Goal: Check status

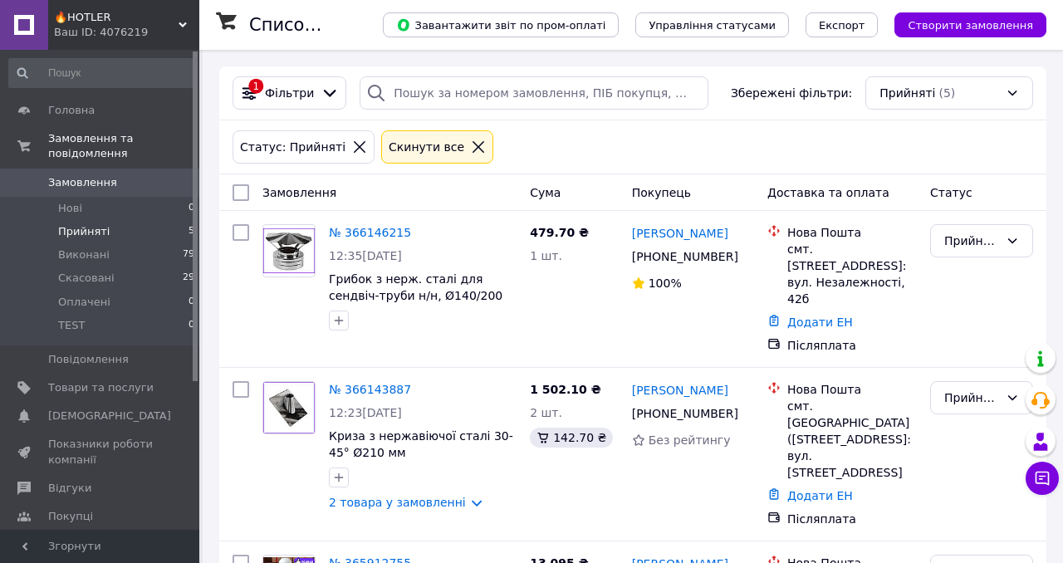
click at [81, 228] on span "Прийняті" at bounding box center [83, 231] width 51 height 15
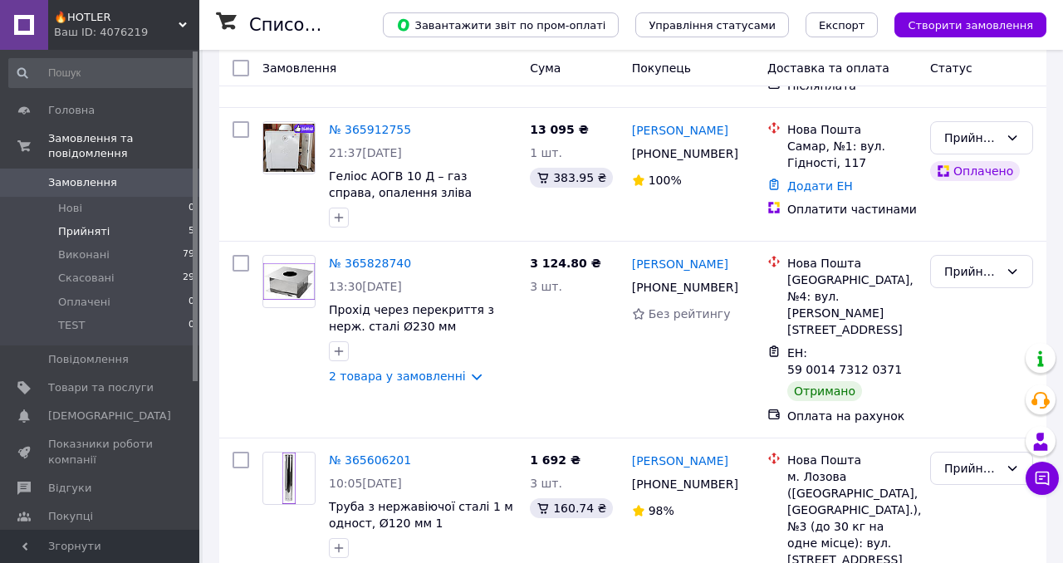
scroll to position [466, 0]
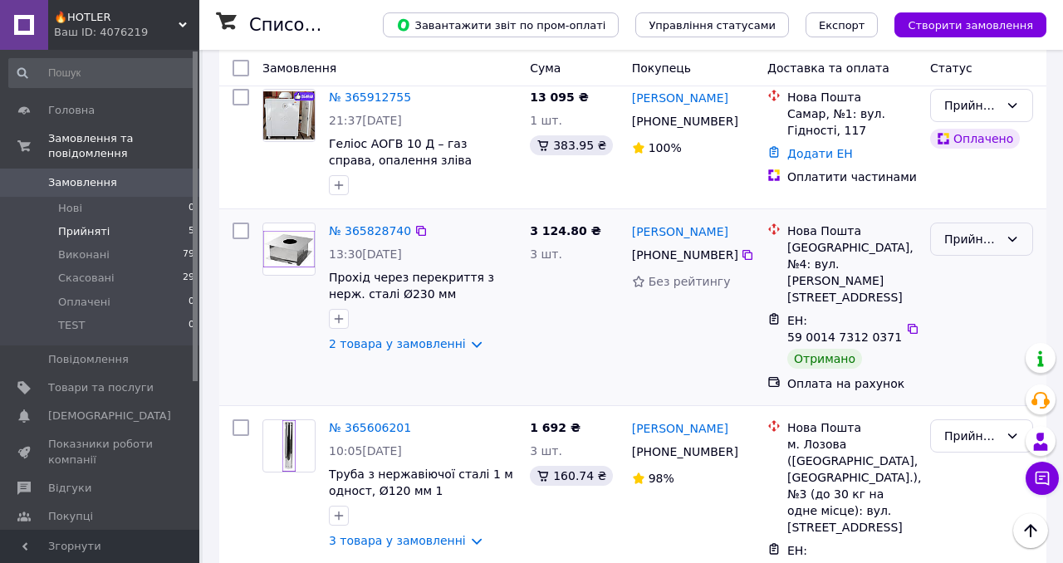
click at [968, 230] on div "Прийнято" at bounding box center [971, 239] width 55 height 18
click at [969, 239] on li "Виконано" at bounding box center [981, 236] width 101 height 30
click at [979, 427] on div "Прийнято" at bounding box center [971, 436] width 55 height 18
click at [967, 399] on li "Виконано" at bounding box center [981, 399] width 101 height 30
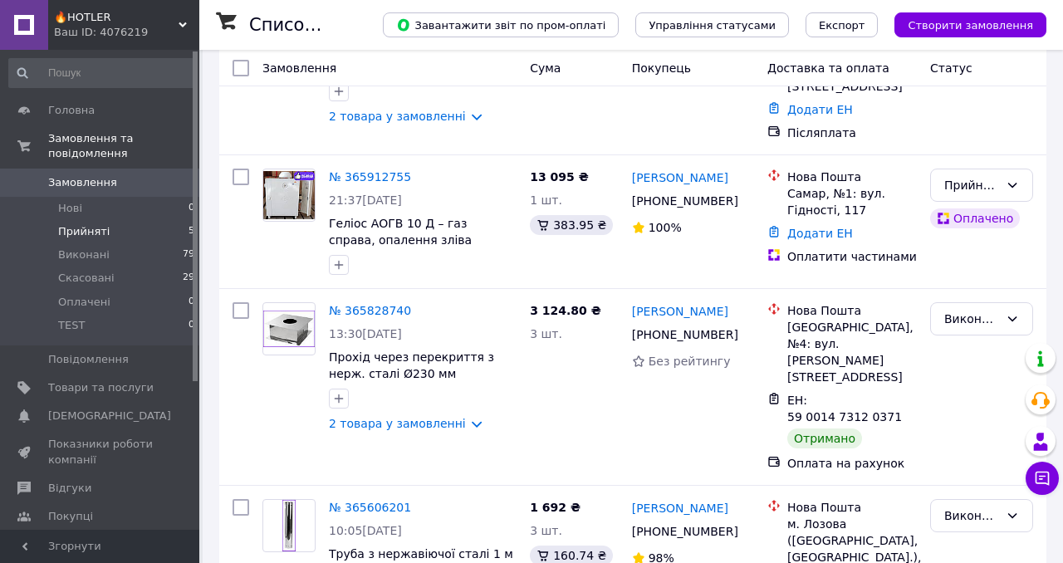
scroll to position [389, 0]
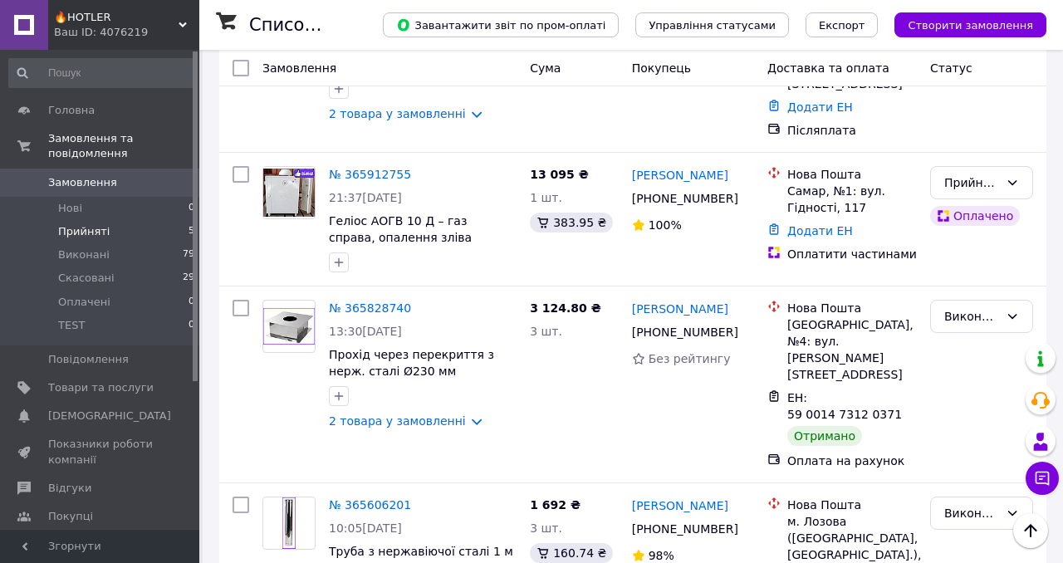
click at [89, 227] on span "Прийняті" at bounding box center [83, 231] width 51 height 15
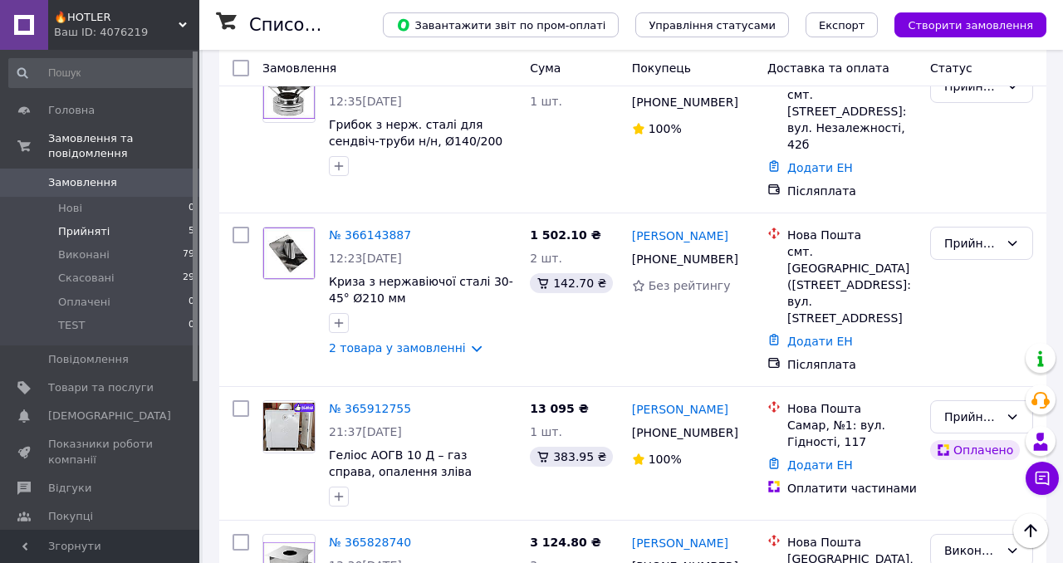
scroll to position [96, 0]
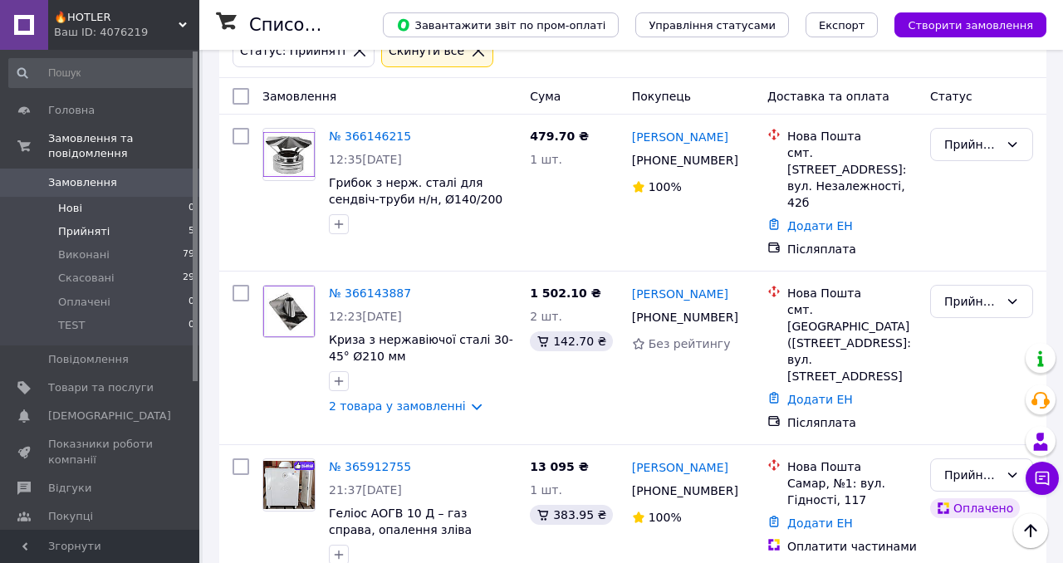
click at [66, 208] on span "Нові" at bounding box center [70, 208] width 24 height 15
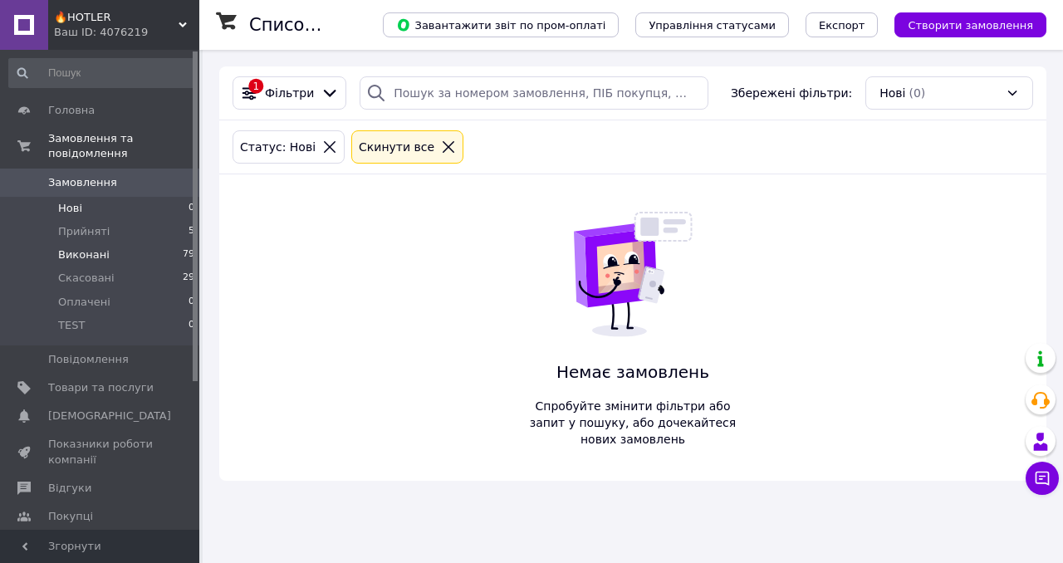
click at [81, 257] on span "Виконані" at bounding box center [83, 254] width 51 height 15
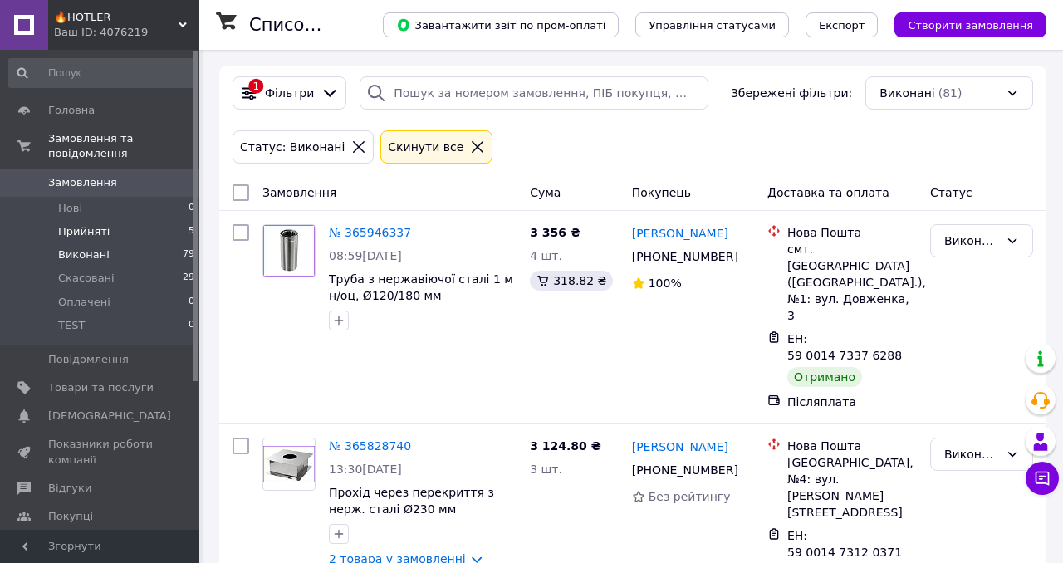
click at [81, 235] on span "Прийняті" at bounding box center [83, 231] width 51 height 15
